Goal: Communication & Community: Participate in discussion

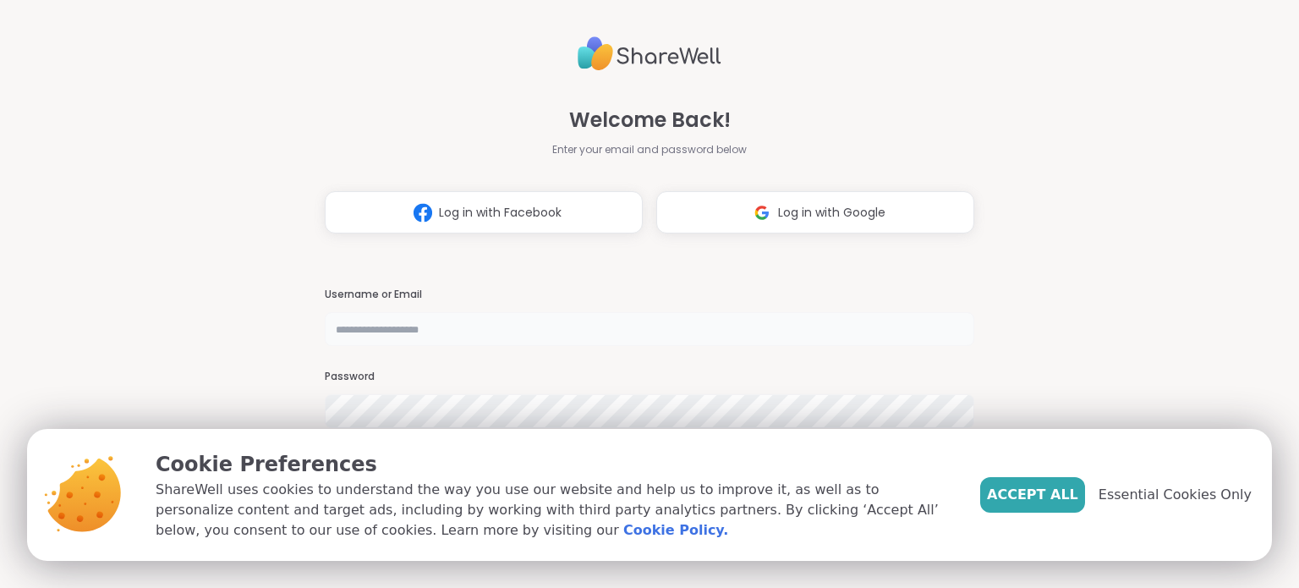
type input "**********"
click at [1139, 502] on span "Essential Cookies Only" at bounding box center [1175, 495] width 153 height 20
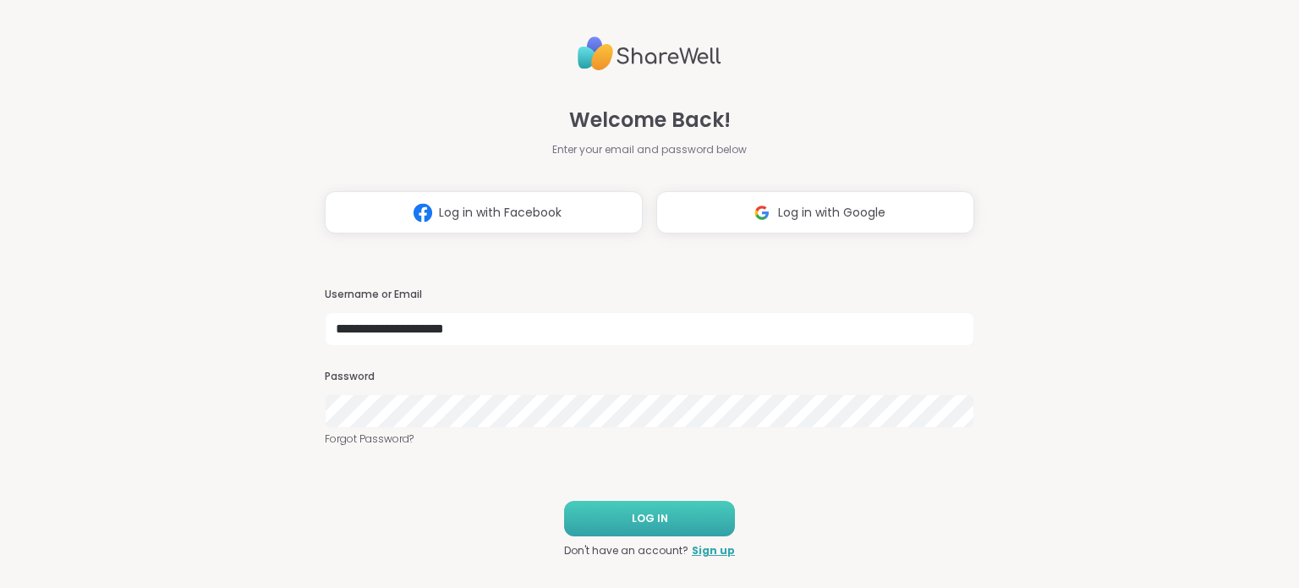
click at [678, 520] on button "LOG IN" at bounding box center [649, 519] width 171 height 36
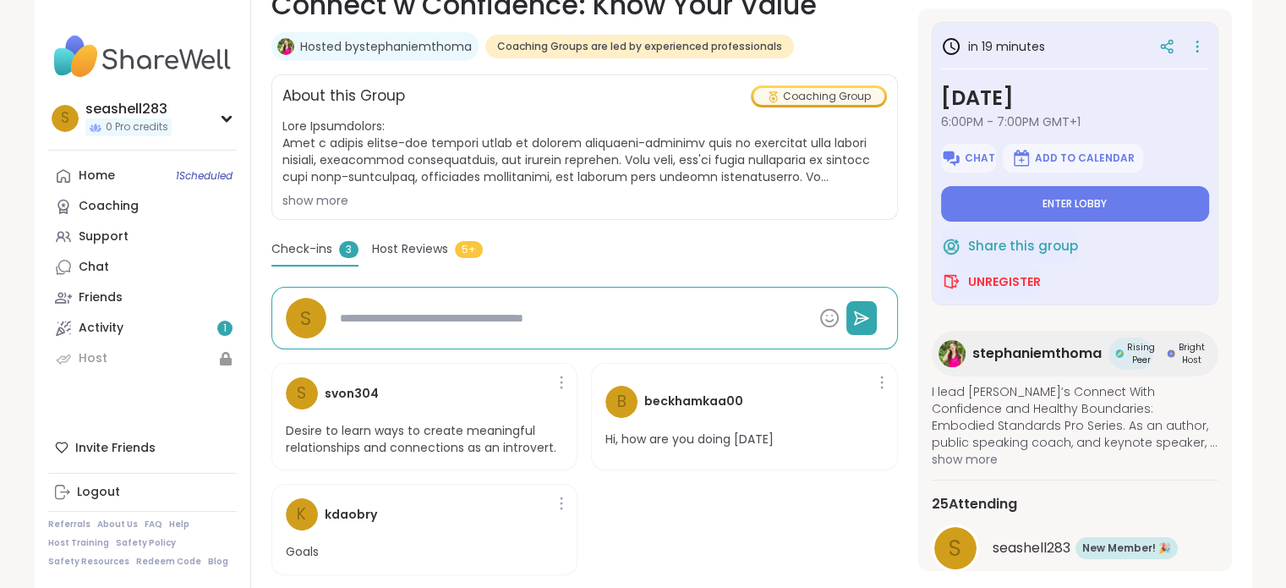
scroll to position [185, 0]
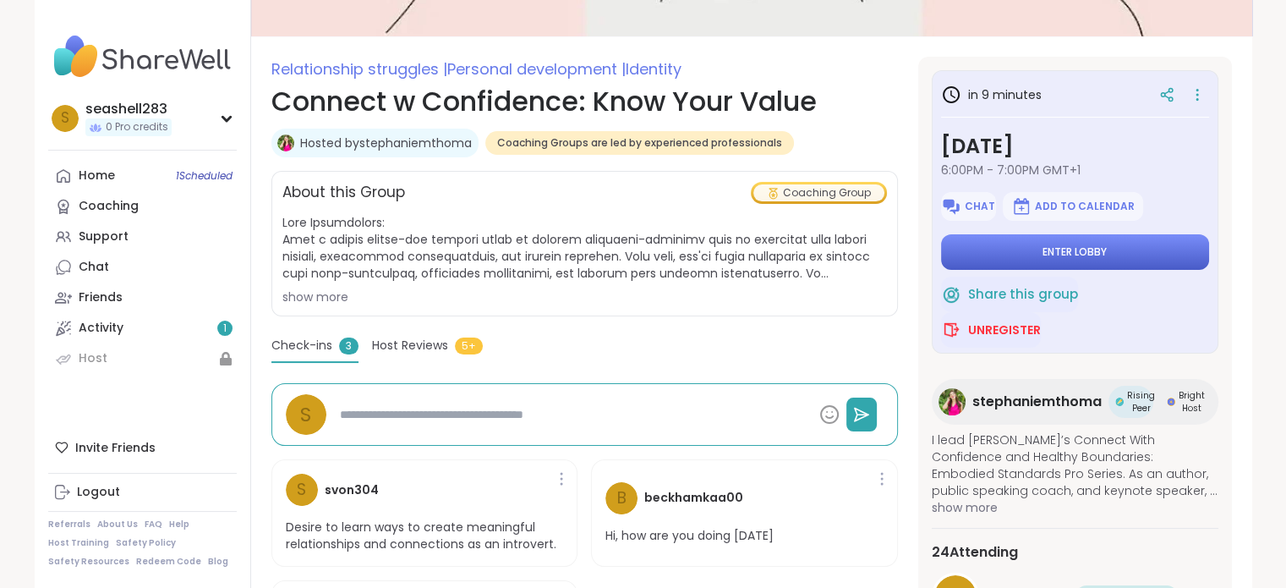
click at [1150, 254] on button "Enter lobby" at bounding box center [1075, 252] width 268 height 36
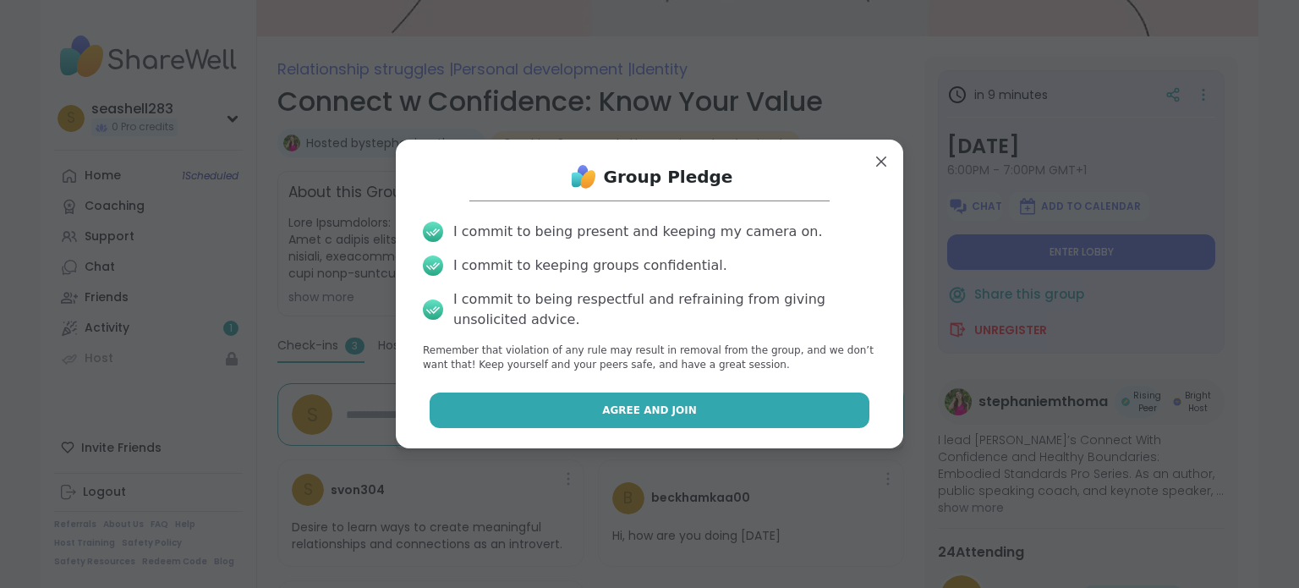
click at [673, 401] on button "Agree and Join" at bounding box center [650, 410] width 441 height 36
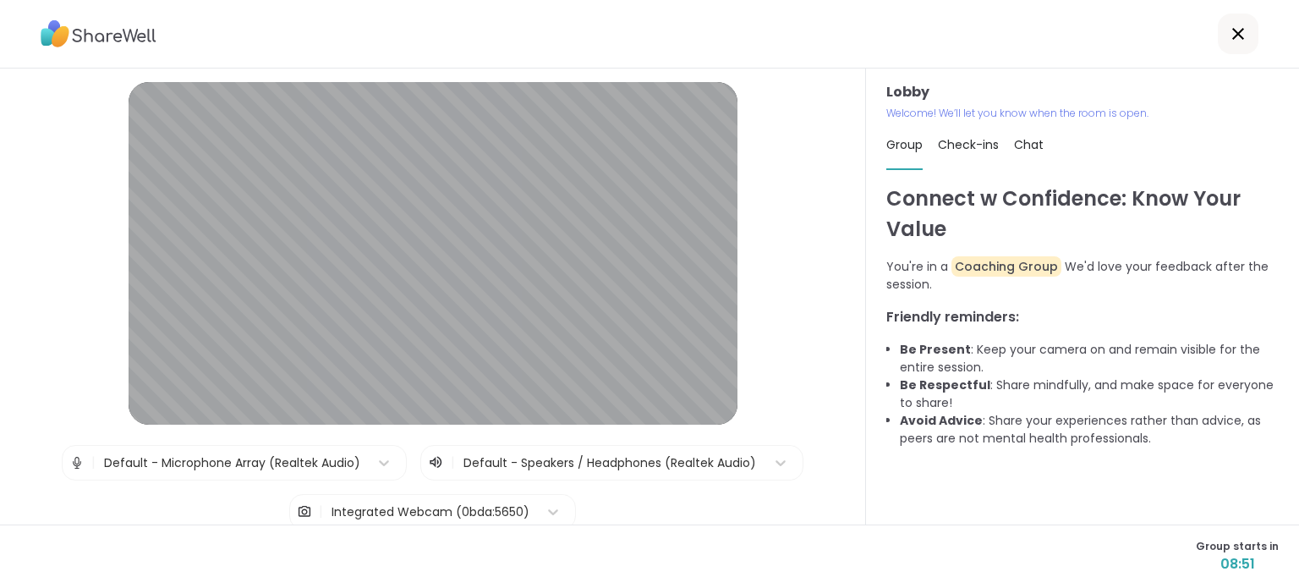
click at [69, 467] on img at bounding box center [76, 463] width 15 height 34
click at [428, 463] on icon at bounding box center [436, 462] width 16 height 17
click at [437, 494] on div "| Integrated Webcam (0bda:5650)" at bounding box center [432, 512] width 287 height 36
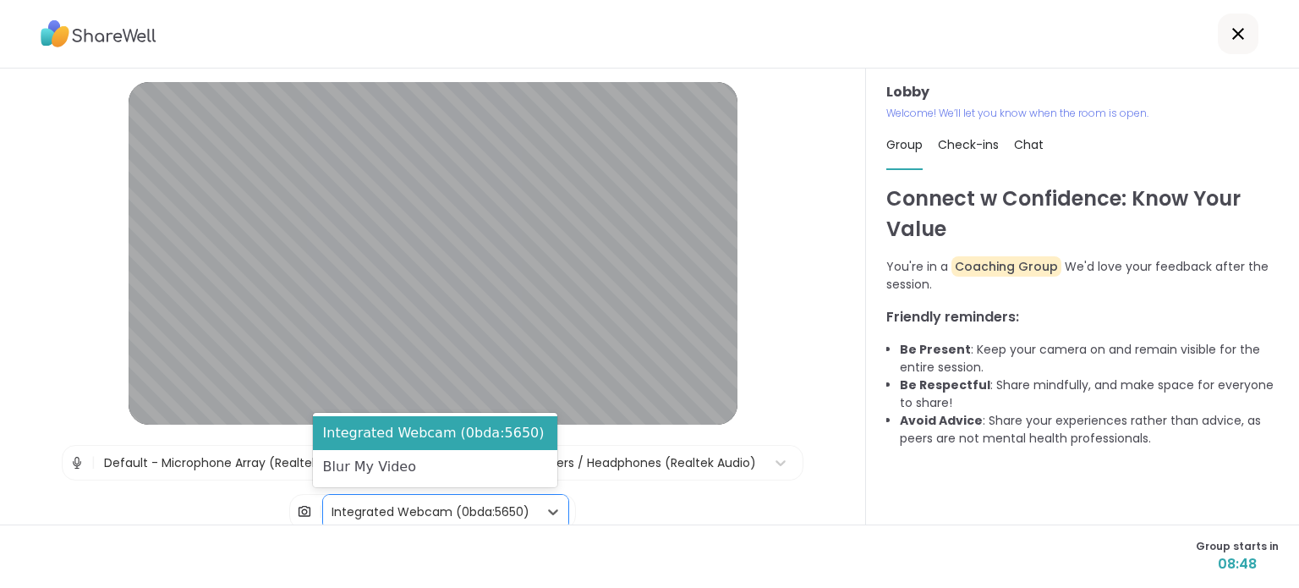
click at [431, 507] on div "Integrated Webcam (0bda:5650)" at bounding box center [431, 512] width 198 height 18
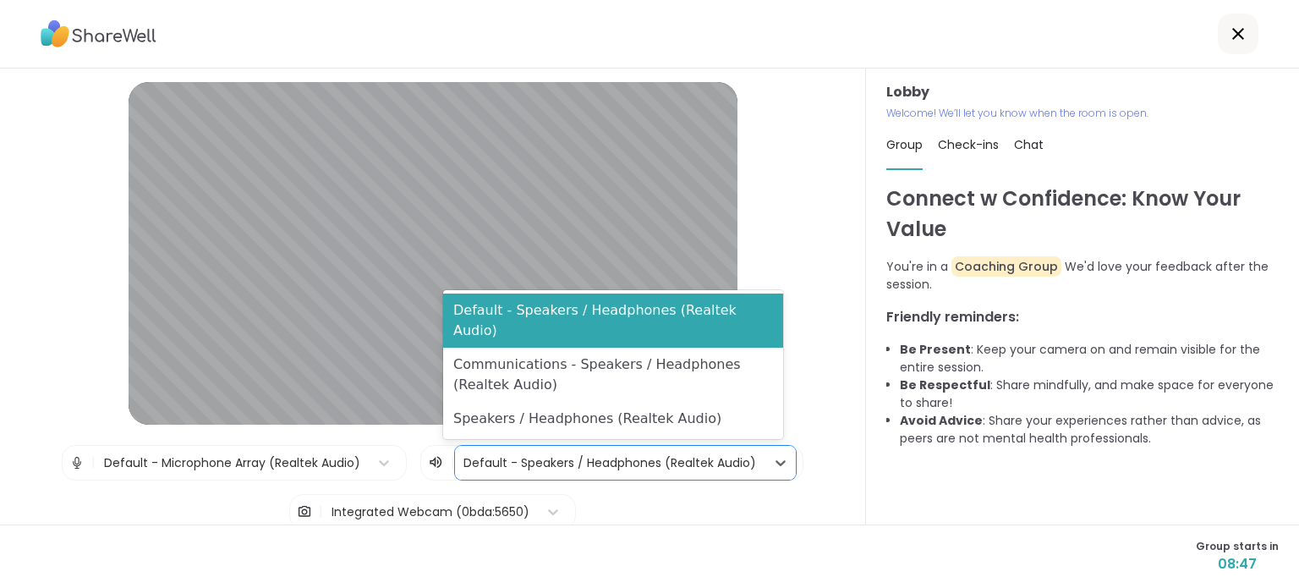
click at [629, 466] on div at bounding box center [609, 462] width 293 height 21
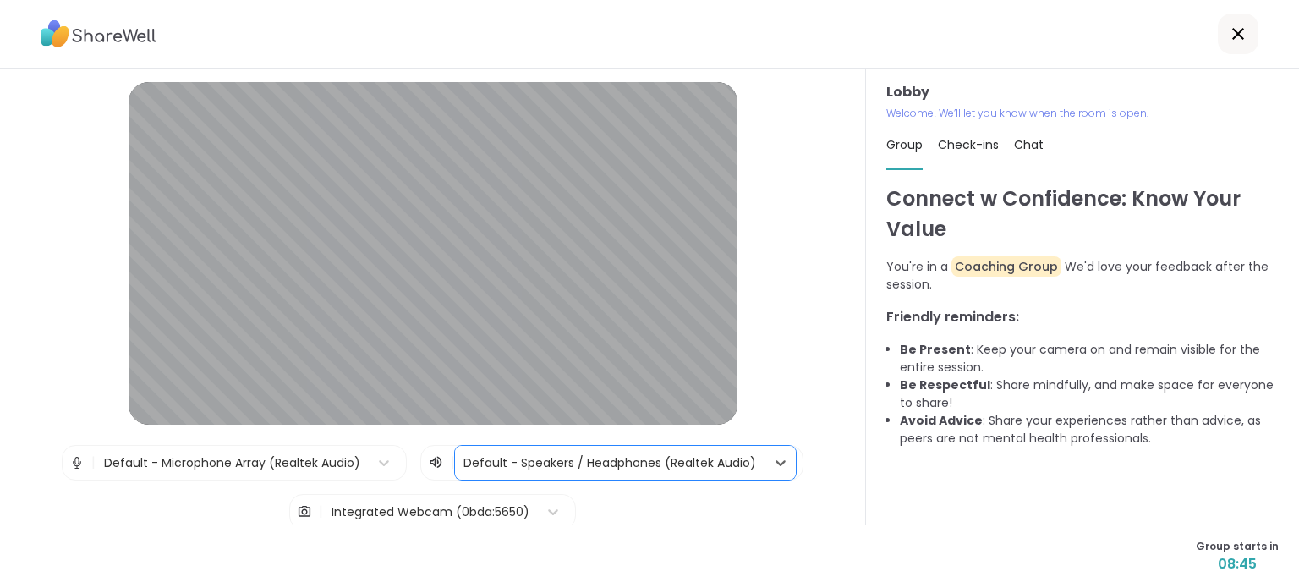
click at [629, 466] on div at bounding box center [609, 462] width 293 height 21
click at [53, 159] on div "Lobby | Default - Microphone Array (Realtek Audio) | Default - Speakers / Headp…" at bounding box center [432, 359] width 779 height 555
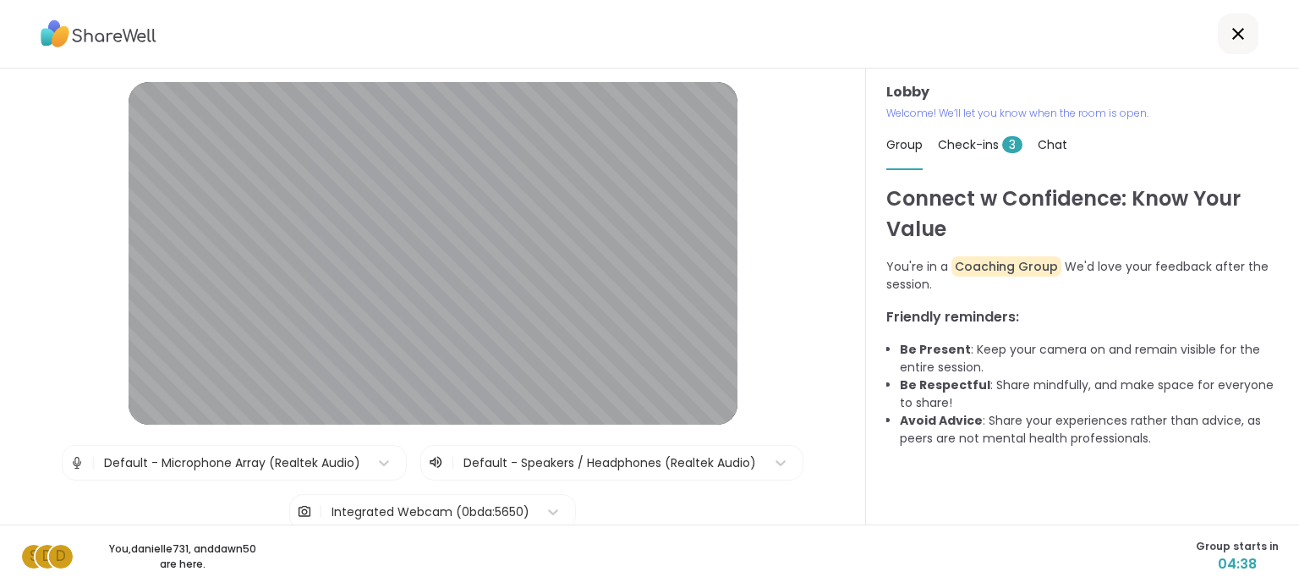
click at [970, 139] on span "Check-ins 3" at bounding box center [980, 144] width 85 height 17
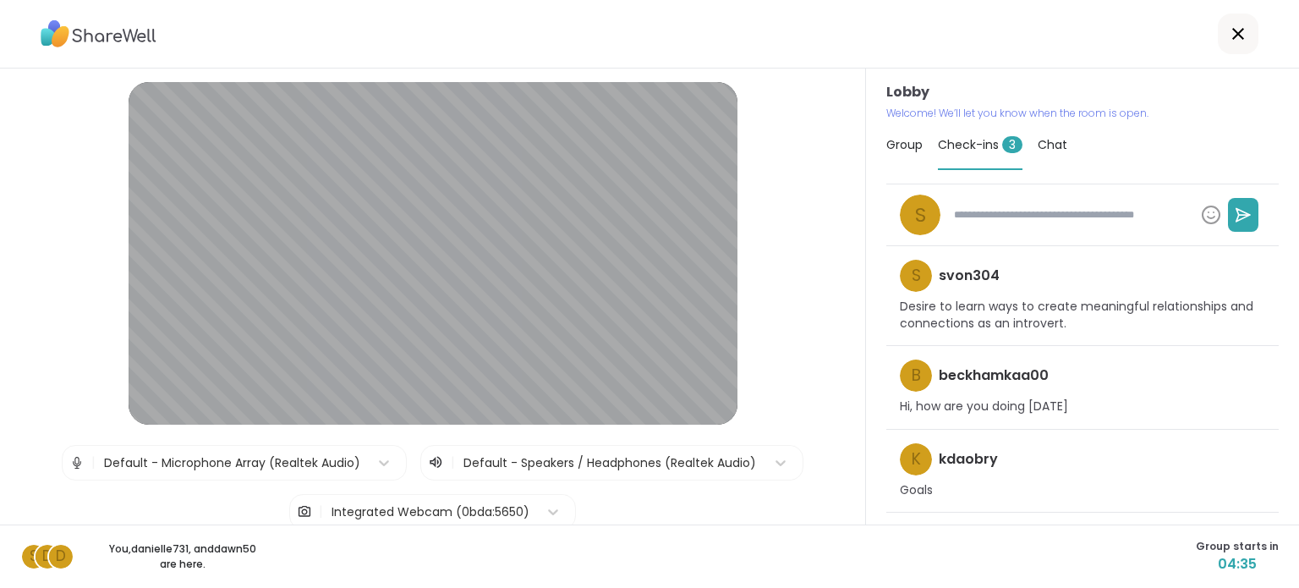
type textarea "*"
click at [1041, 156] on div "Chat" at bounding box center [1053, 144] width 30 height 47
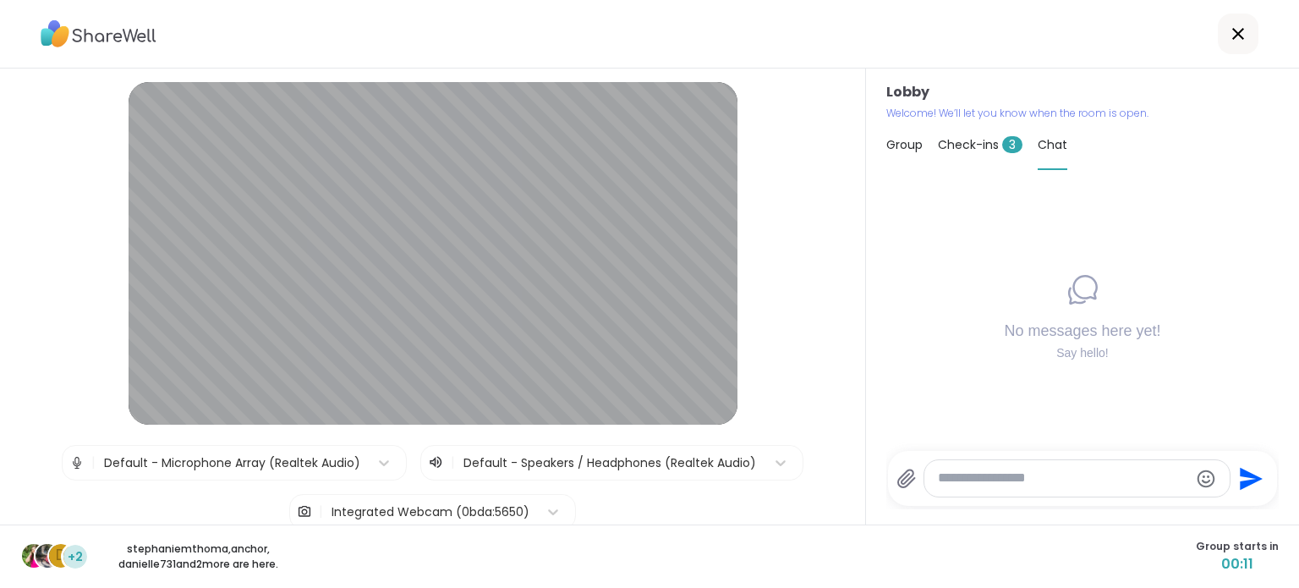
click at [301, 514] on img at bounding box center [304, 512] width 15 height 34
click at [297, 510] on img at bounding box center [304, 512] width 15 height 34
click at [350, 512] on div "Integrated Webcam (0bda:5650)" at bounding box center [431, 512] width 198 height 18
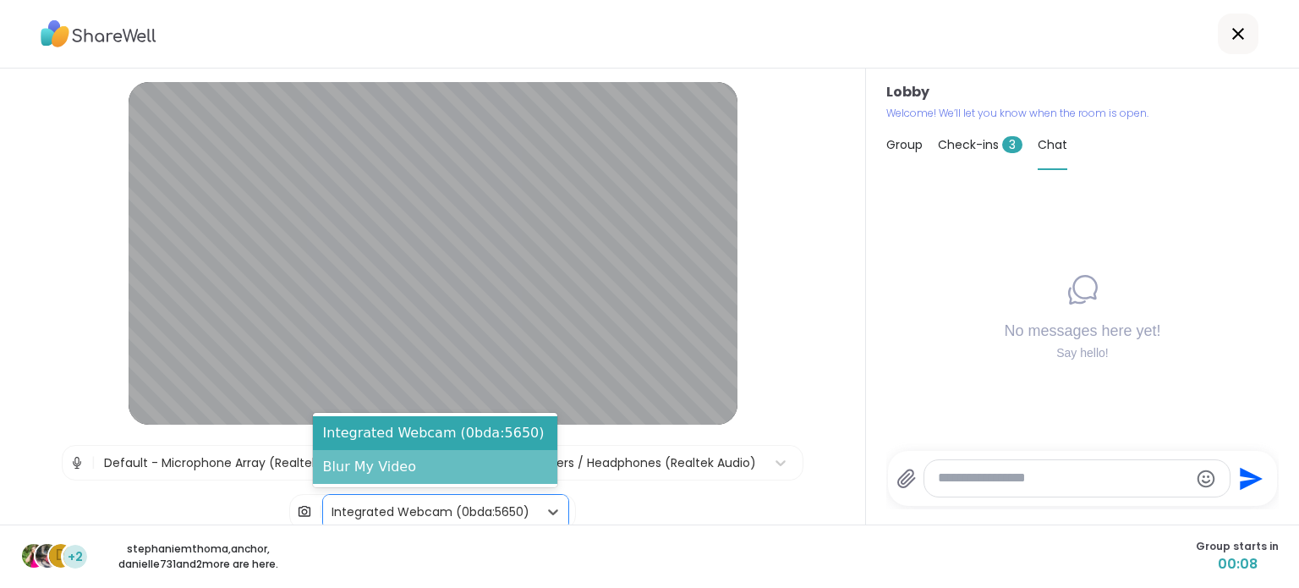
click at [365, 466] on div "Blur My Video" at bounding box center [435, 467] width 244 height 34
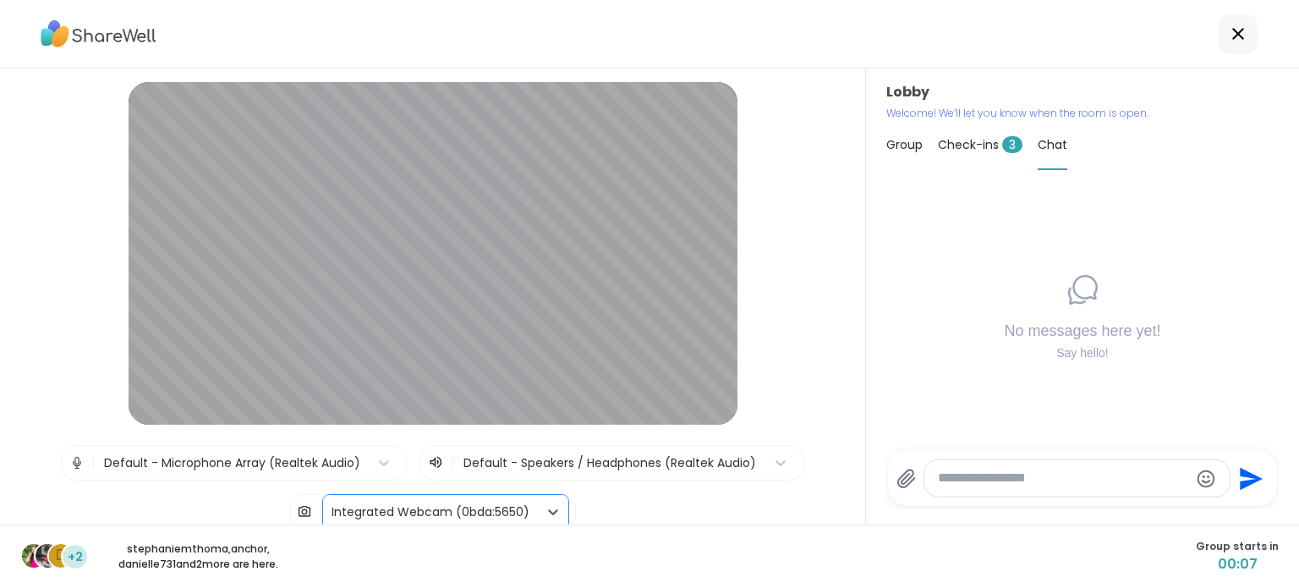
click at [359, 506] on div "Integrated Webcam (0bda:5650)" at bounding box center [431, 512] width 198 height 18
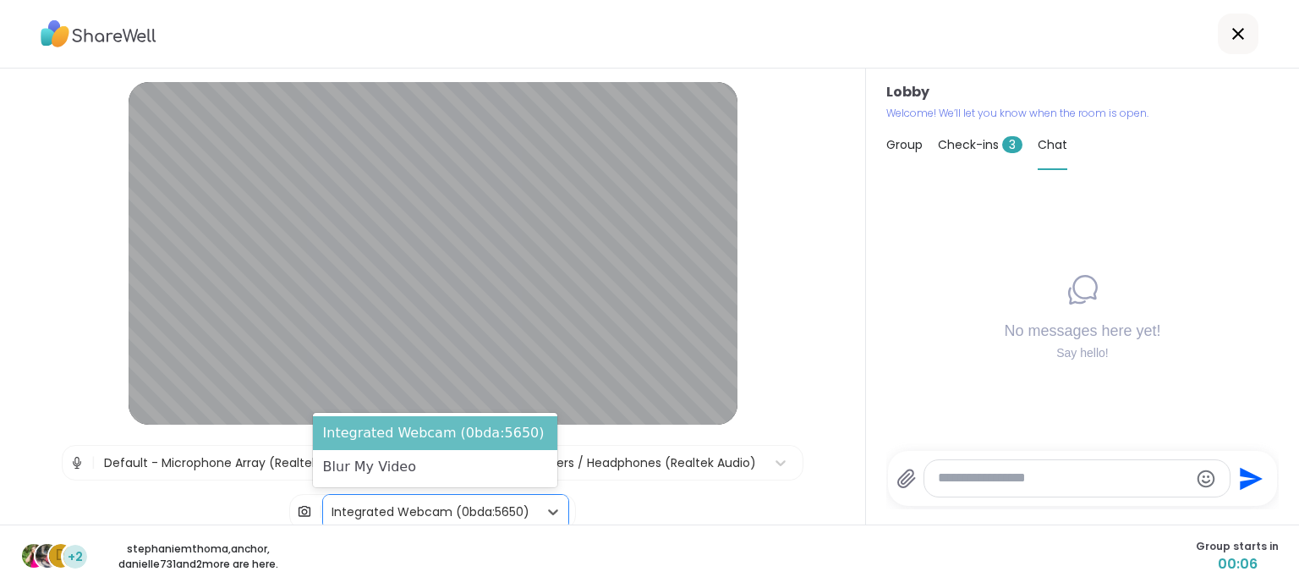
click at [365, 435] on div "Integrated Webcam (0bda:5650)" at bounding box center [435, 433] width 244 height 34
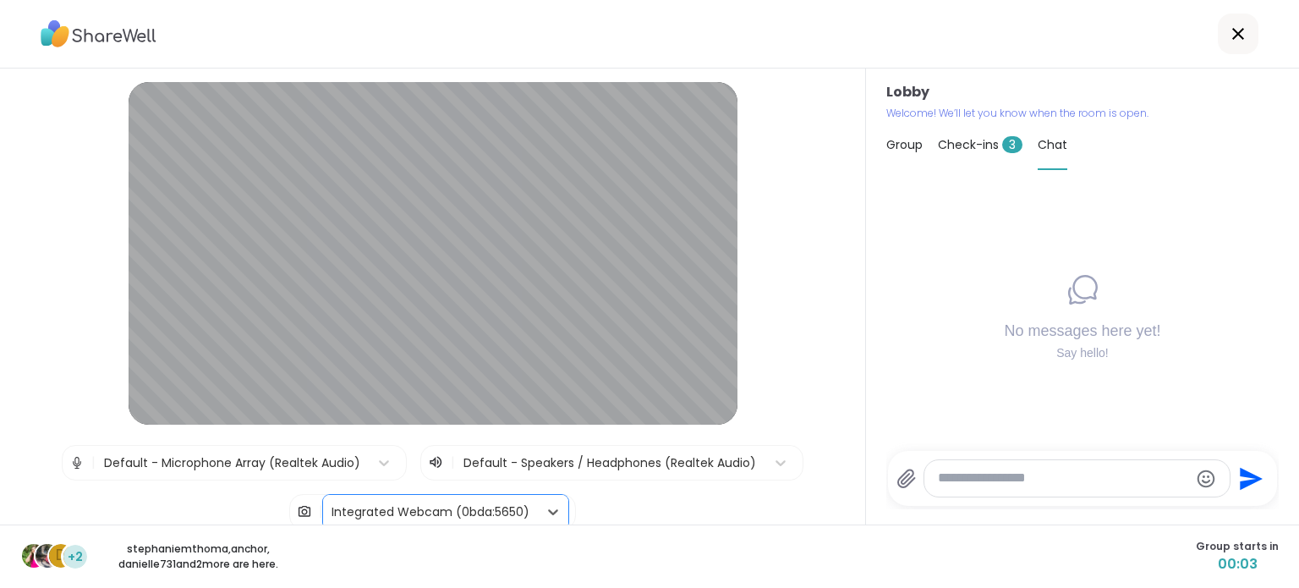
click at [386, 519] on div "Integrated Webcam (0bda:5650)" at bounding box center [431, 512] width 198 height 18
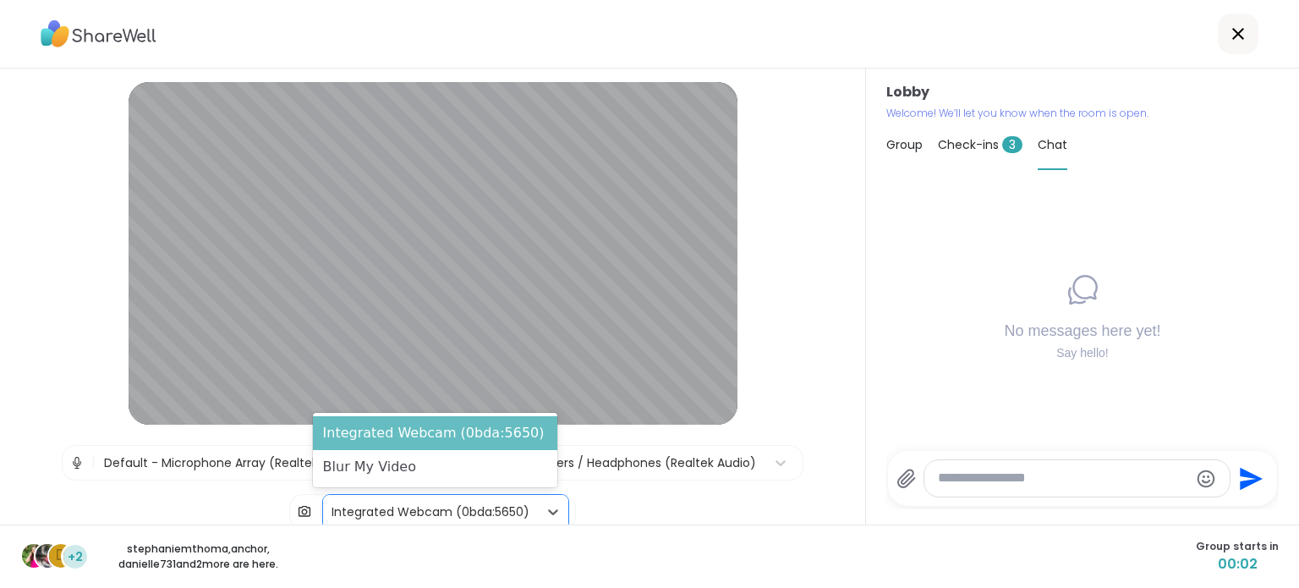
click at [389, 436] on div "Integrated Webcam (0bda:5650)" at bounding box center [435, 433] width 244 height 34
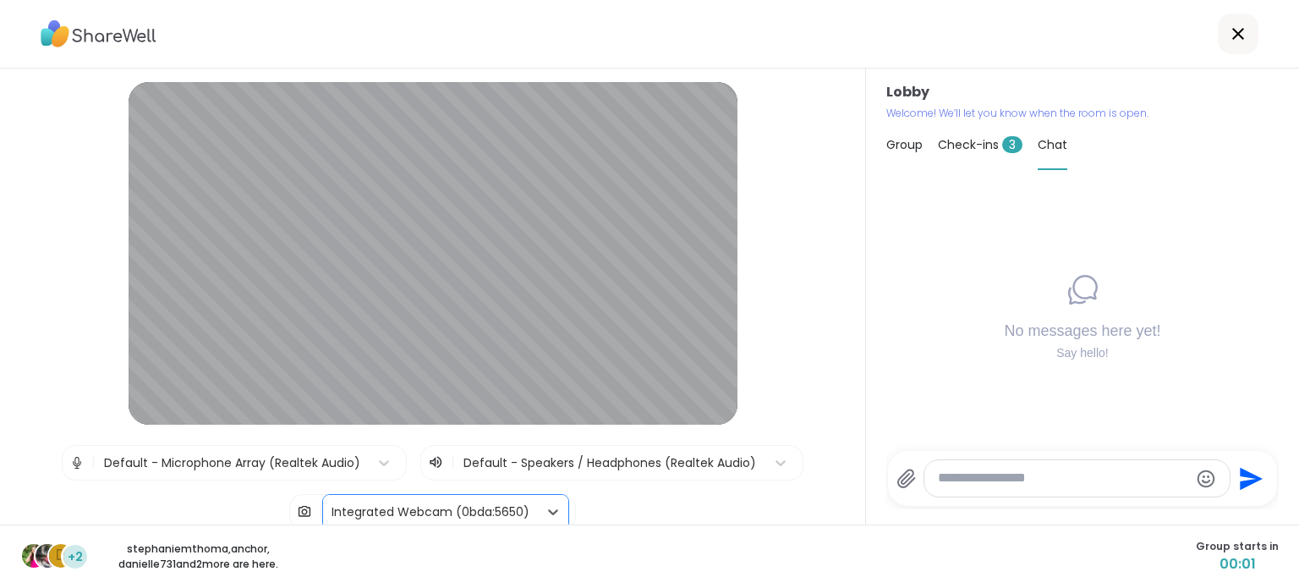
click at [377, 490] on div "| Default - Microphone Array (Realtek Audio) | Default - Speakers / Headphones …" at bounding box center [433, 487] width 742 height 85
click at [365, 501] on div "Integrated Webcam (0bda:5650)" at bounding box center [430, 512] width 215 height 34
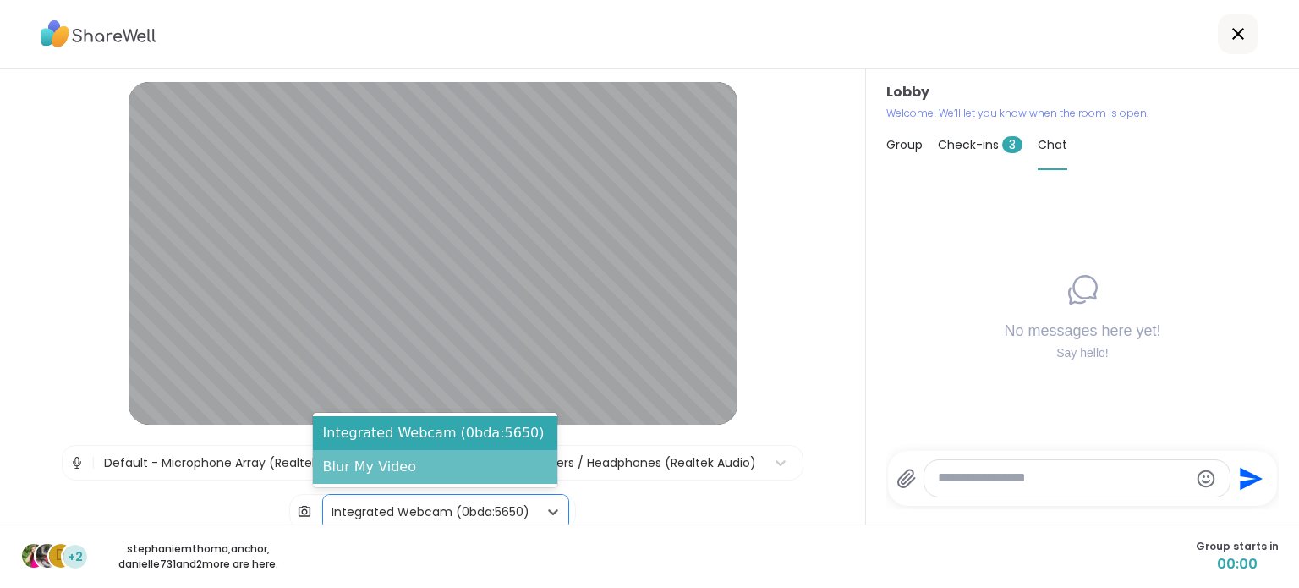
click at [362, 452] on div "Blur My Video" at bounding box center [435, 467] width 244 height 34
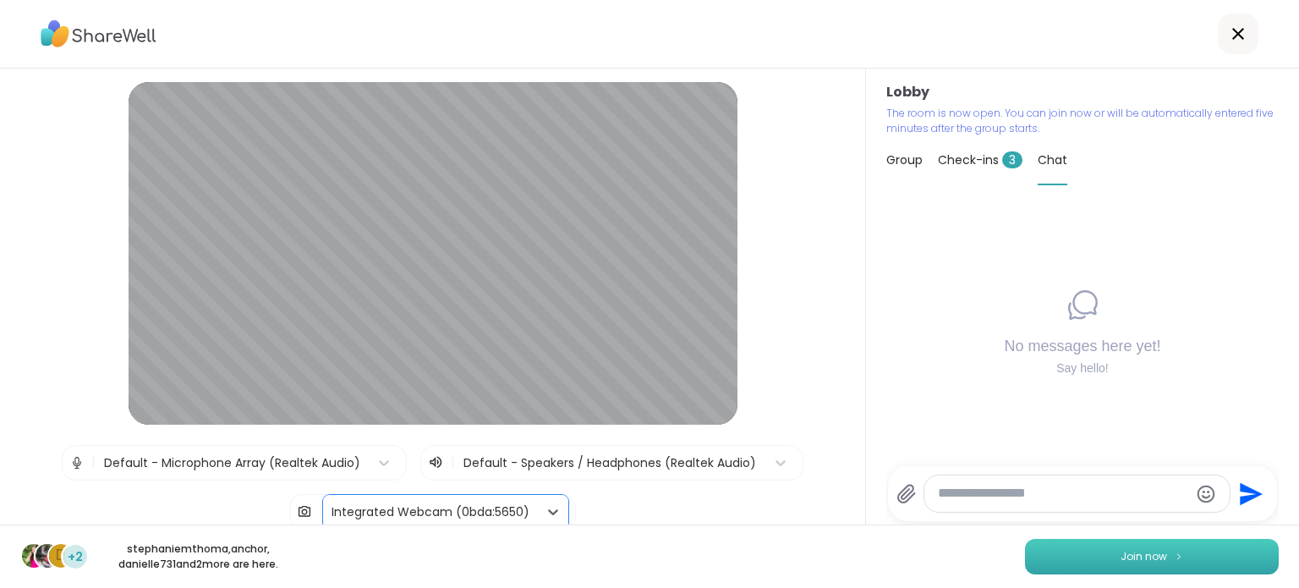
click at [1089, 561] on button "Join now" at bounding box center [1152, 557] width 254 height 36
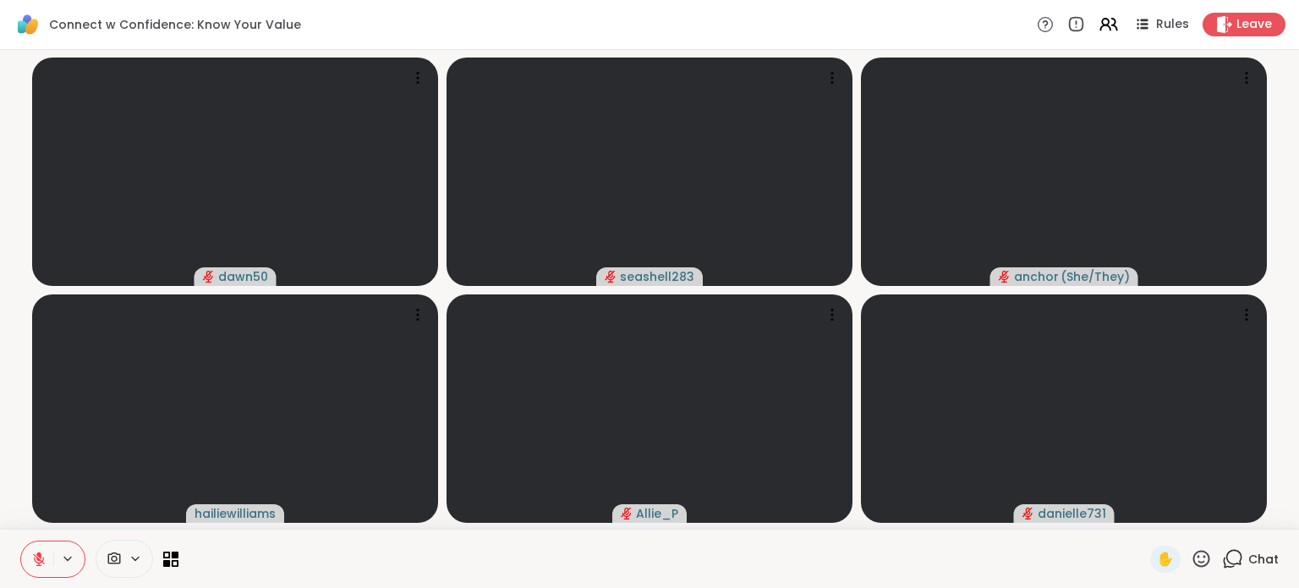
click at [74, 557] on button at bounding box center [68, 558] width 31 height 14
click at [487, 544] on div at bounding box center [664, 559] width 951 height 38
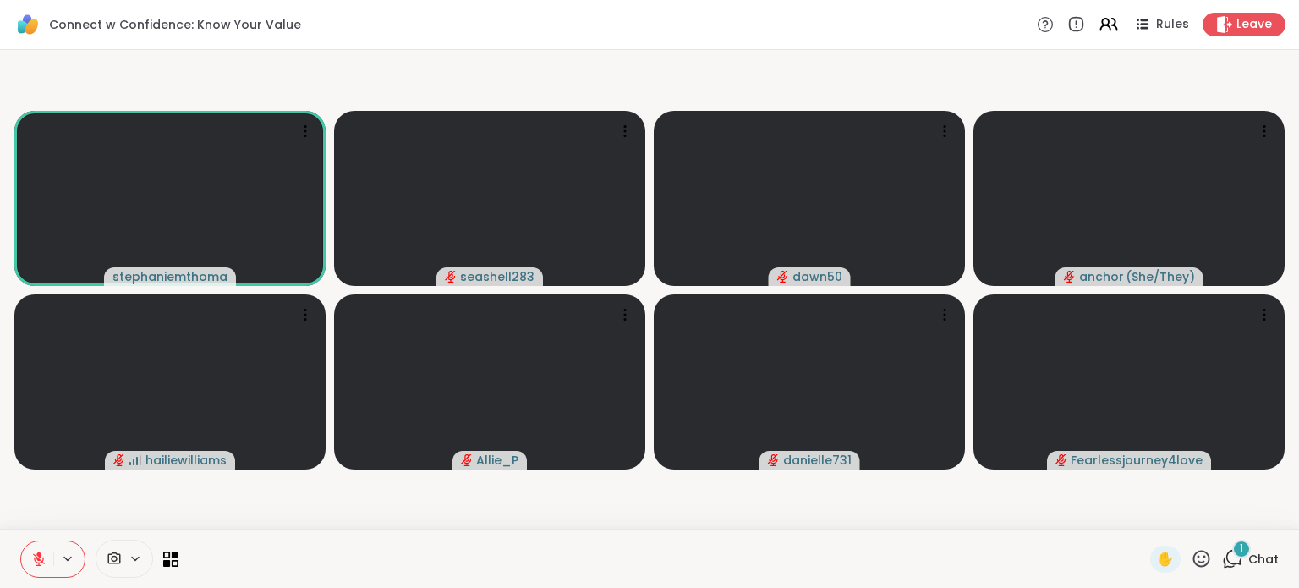
click at [1222, 557] on icon at bounding box center [1232, 558] width 21 height 21
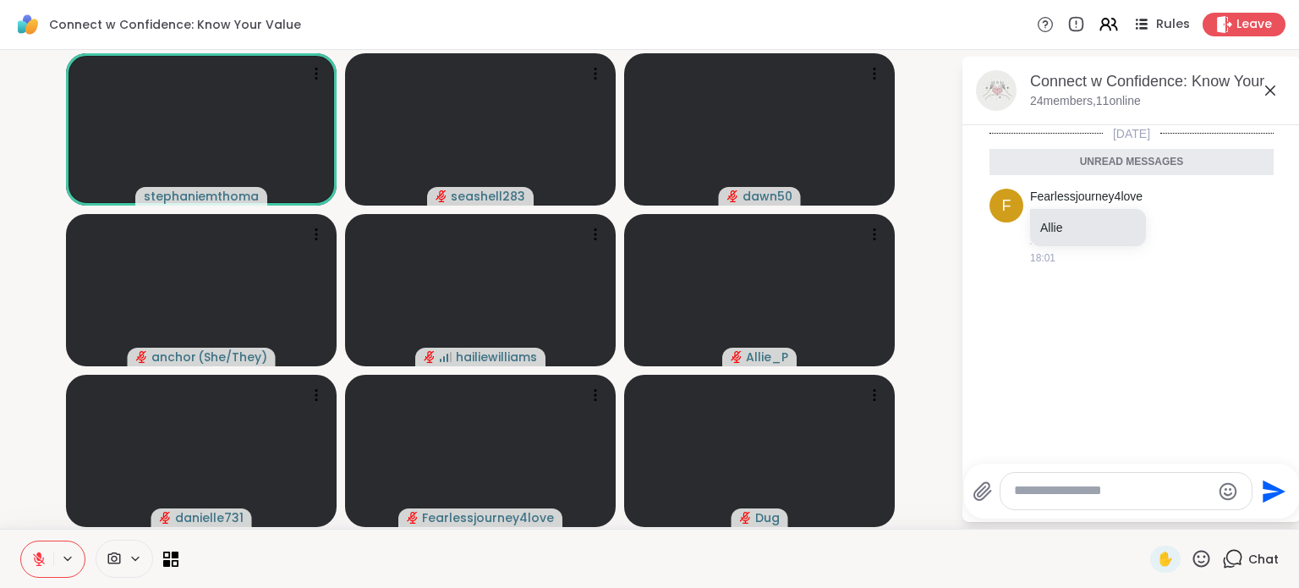
click at [1150, 34] on div "Rules" at bounding box center [1160, 24] width 59 height 21
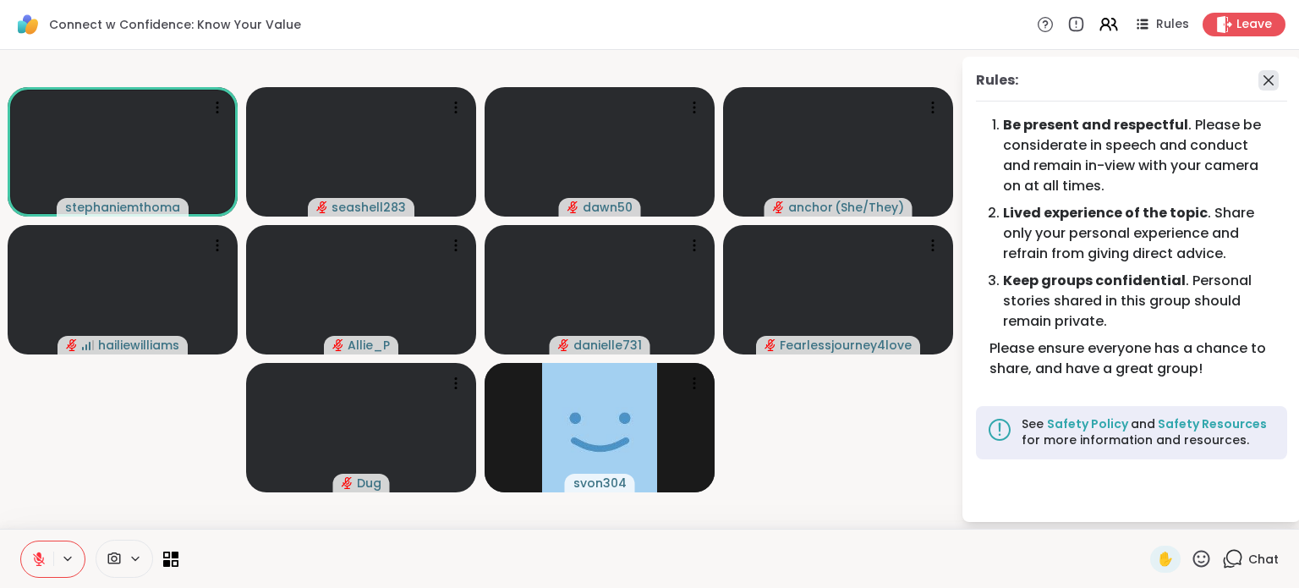
click at [1272, 72] on icon at bounding box center [1268, 80] width 20 height 20
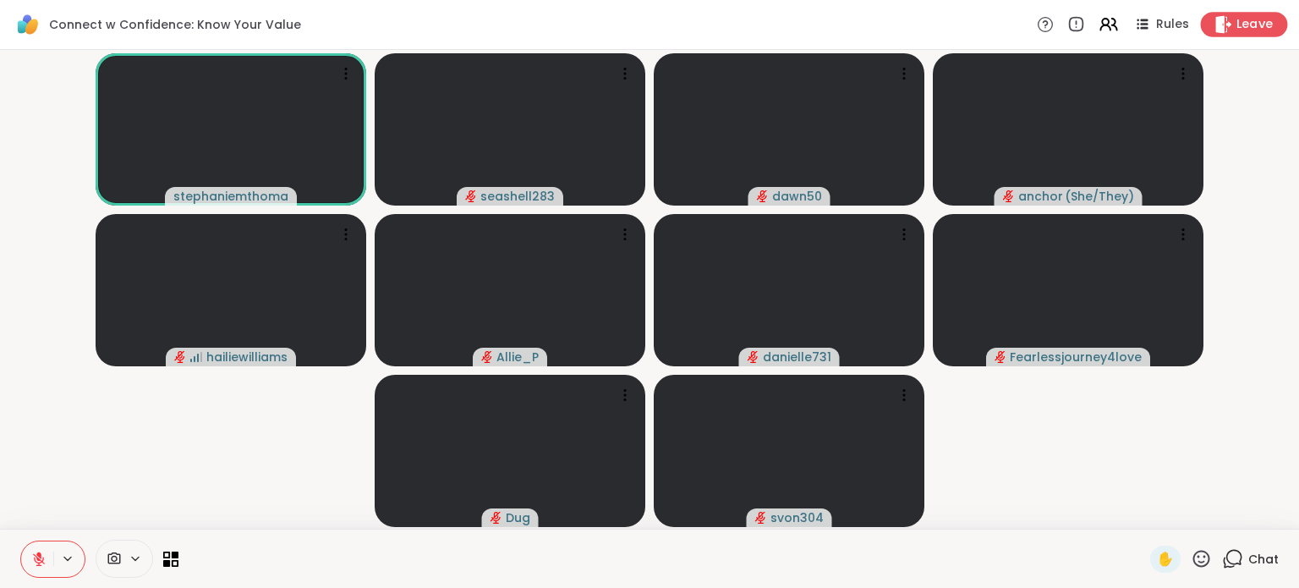
click at [1236, 30] on span "Leave" at bounding box center [1254, 25] width 37 height 18
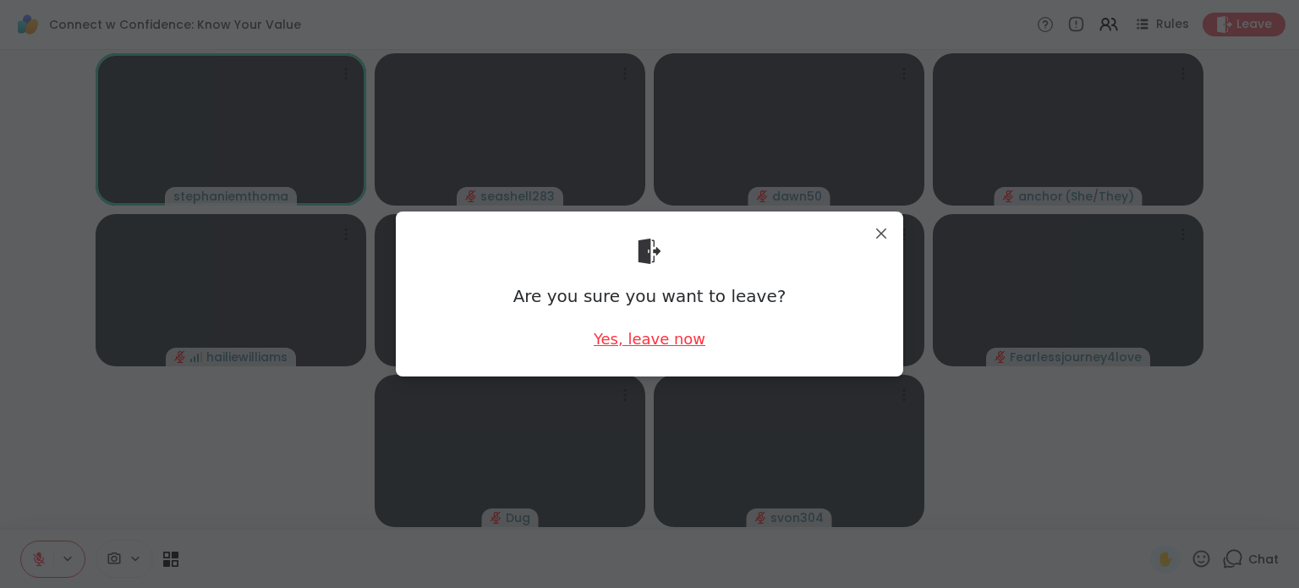
click at [663, 347] on div "Yes, leave now" at bounding box center [650, 338] width 112 height 21
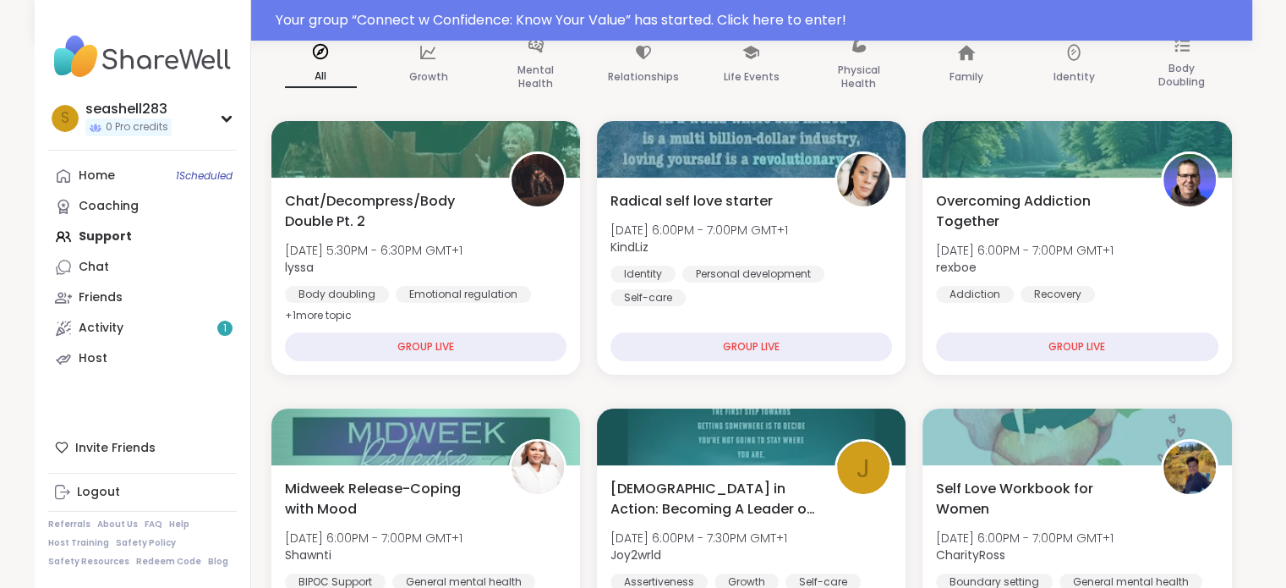
scroll to position [169, 0]
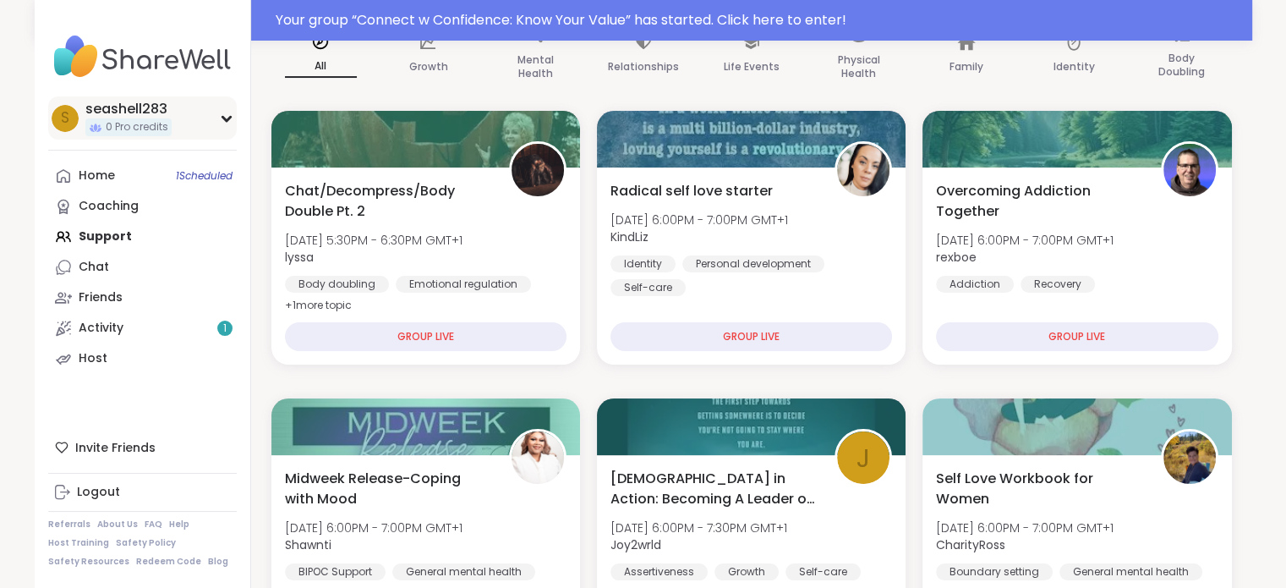
click at [202, 122] on div "s seashell283 0 Pro credits" at bounding box center [142, 117] width 189 height 43
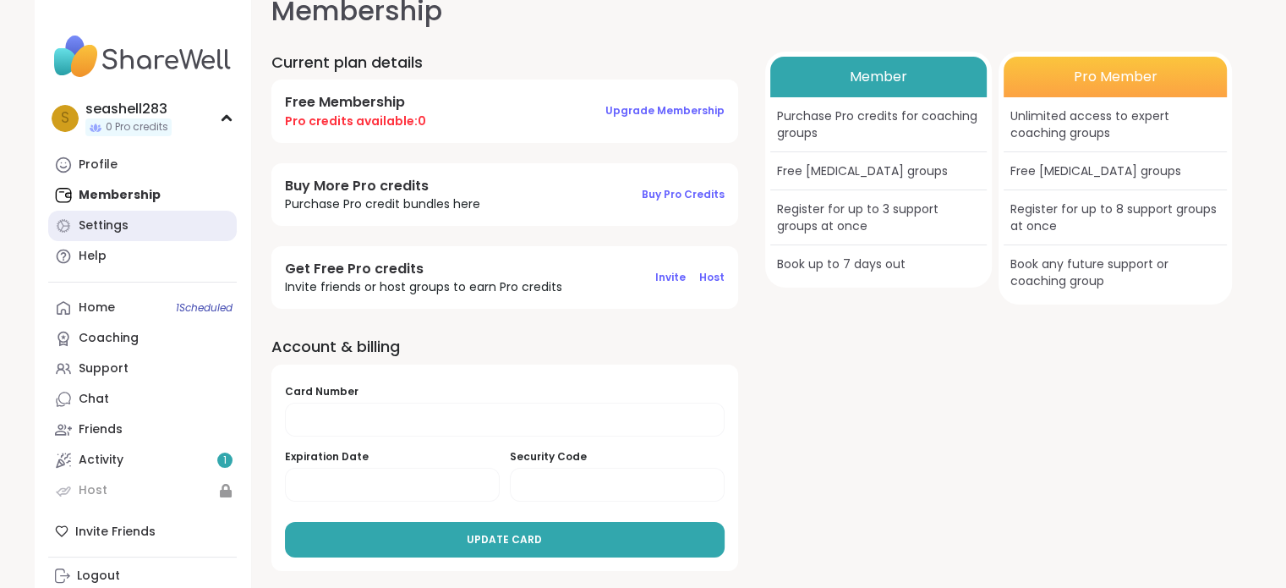
click at [109, 229] on div "Settings" at bounding box center [104, 225] width 50 height 17
select select "**"
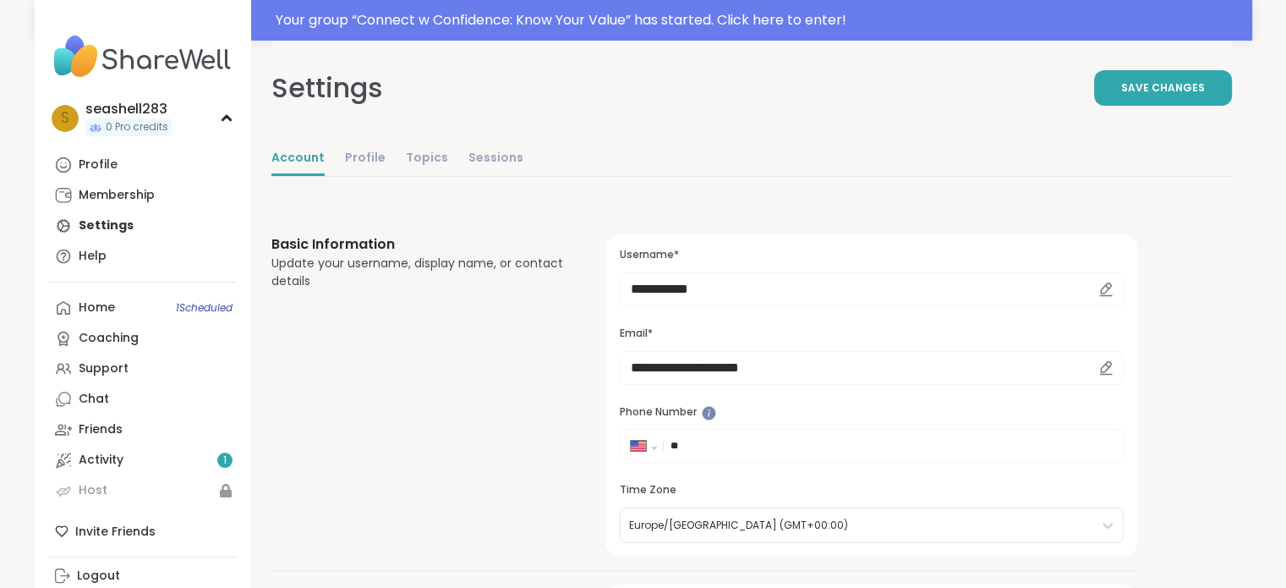
click at [386, 158] on div "Account Profile Topics Sessions" at bounding box center [397, 159] width 252 height 35
click at [365, 158] on link "Profile" at bounding box center [365, 159] width 41 height 34
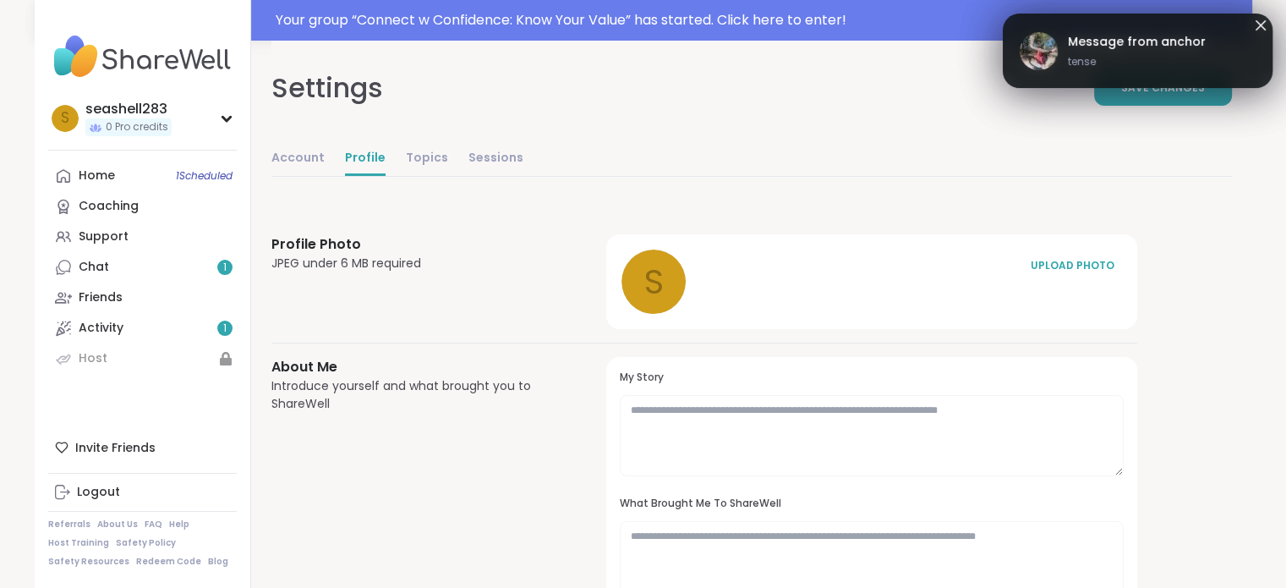
click at [1196, 50] on div "Message from anchor tense" at bounding box center [1137, 51] width 138 height 36
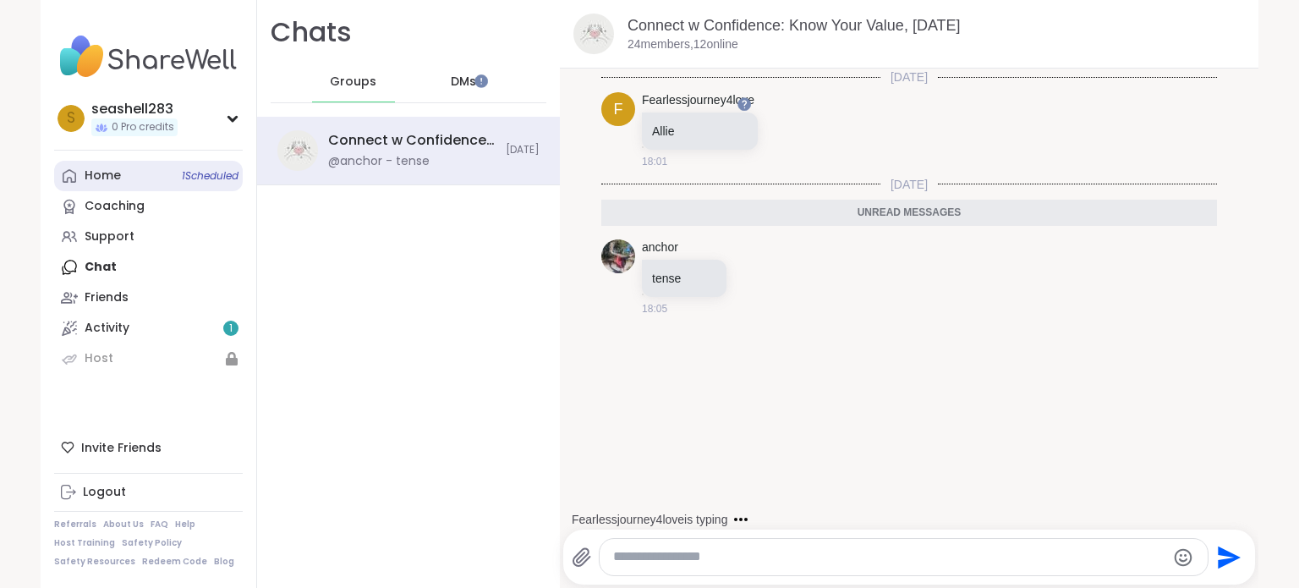
click at [150, 186] on link "Home 1 Scheduled" at bounding box center [148, 176] width 189 height 30
